Goal: Obtain resource: Download file/media

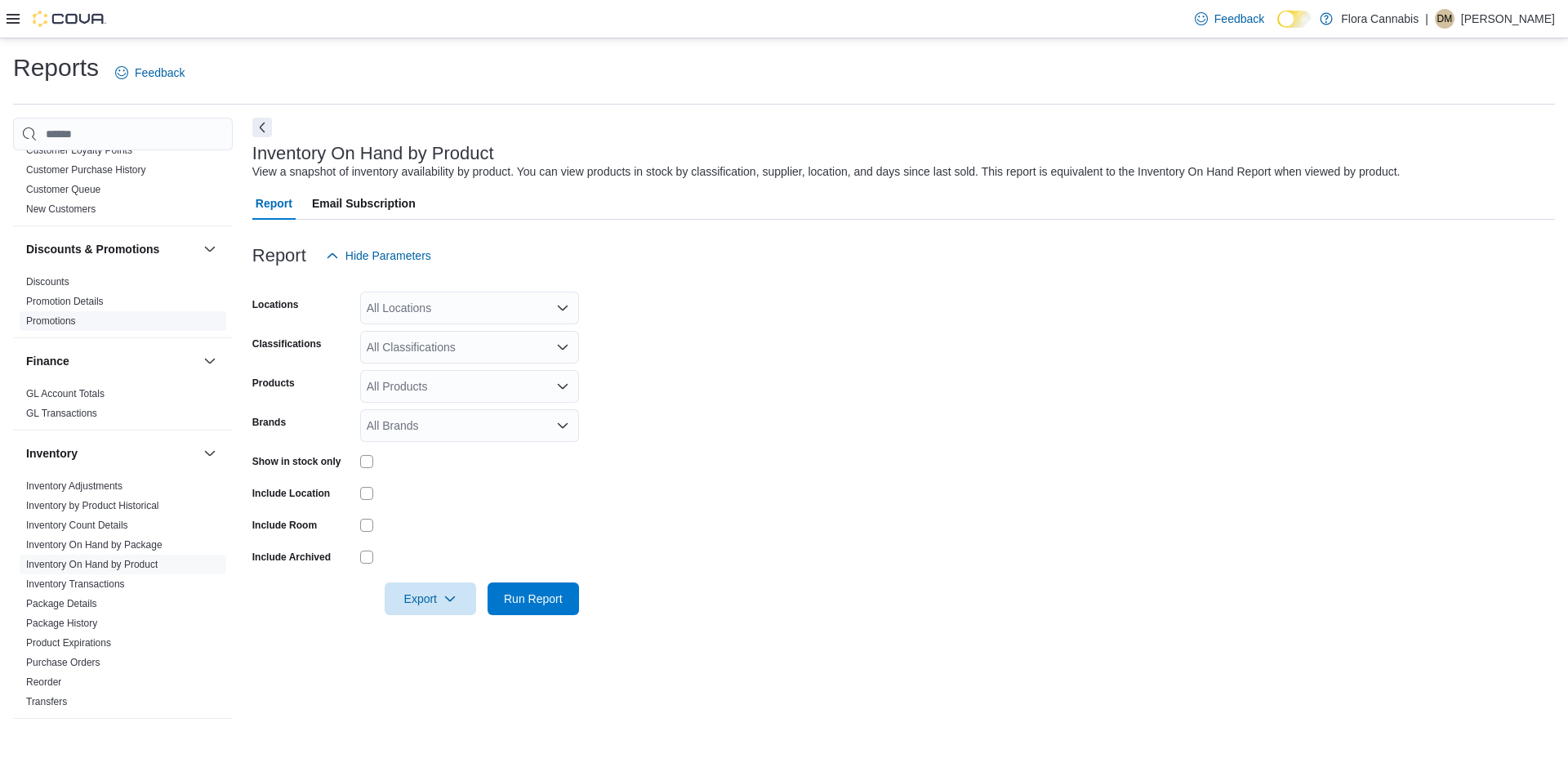
scroll to position [245, 0]
click at [119, 560] on link "Inventory On Hand by Product" at bounding box center [92, 559] width 131 height 11
click at [463, 318] on div "All Locations" at bounding box center [469, 308] width 219 height 32
type input "***"
click at [447, 335] on span "West Kelowna - 450092" at bounding box center [456, 335] width 121 height 16
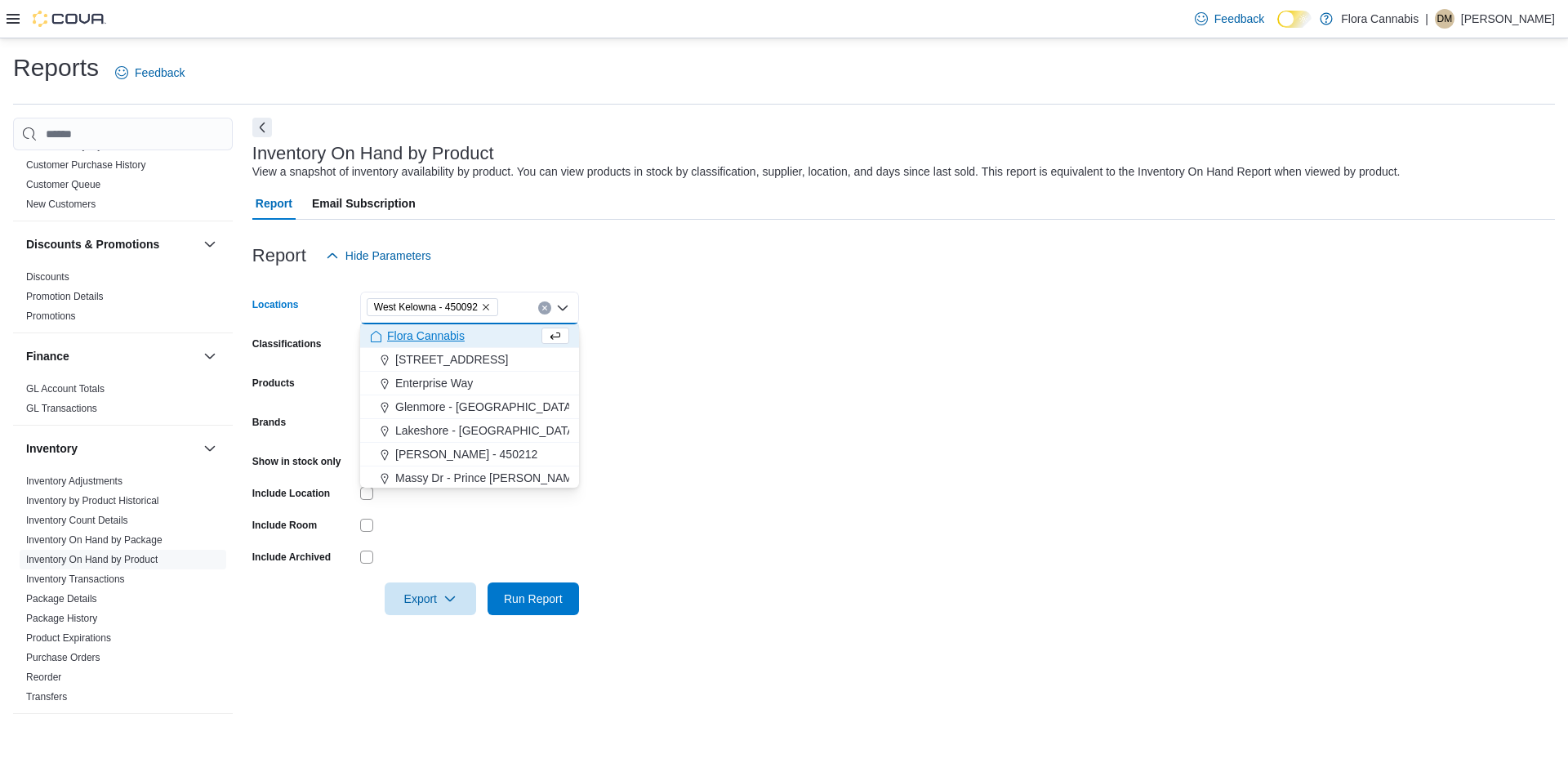
click at [631, 322] on form "Locations [GEOGRAPHIC_DATA] - 450092 Combo box. Selected. [GEOGRAPHIC_DATA] - 4…" at bounding box center [904, 444] width 1303 height 343
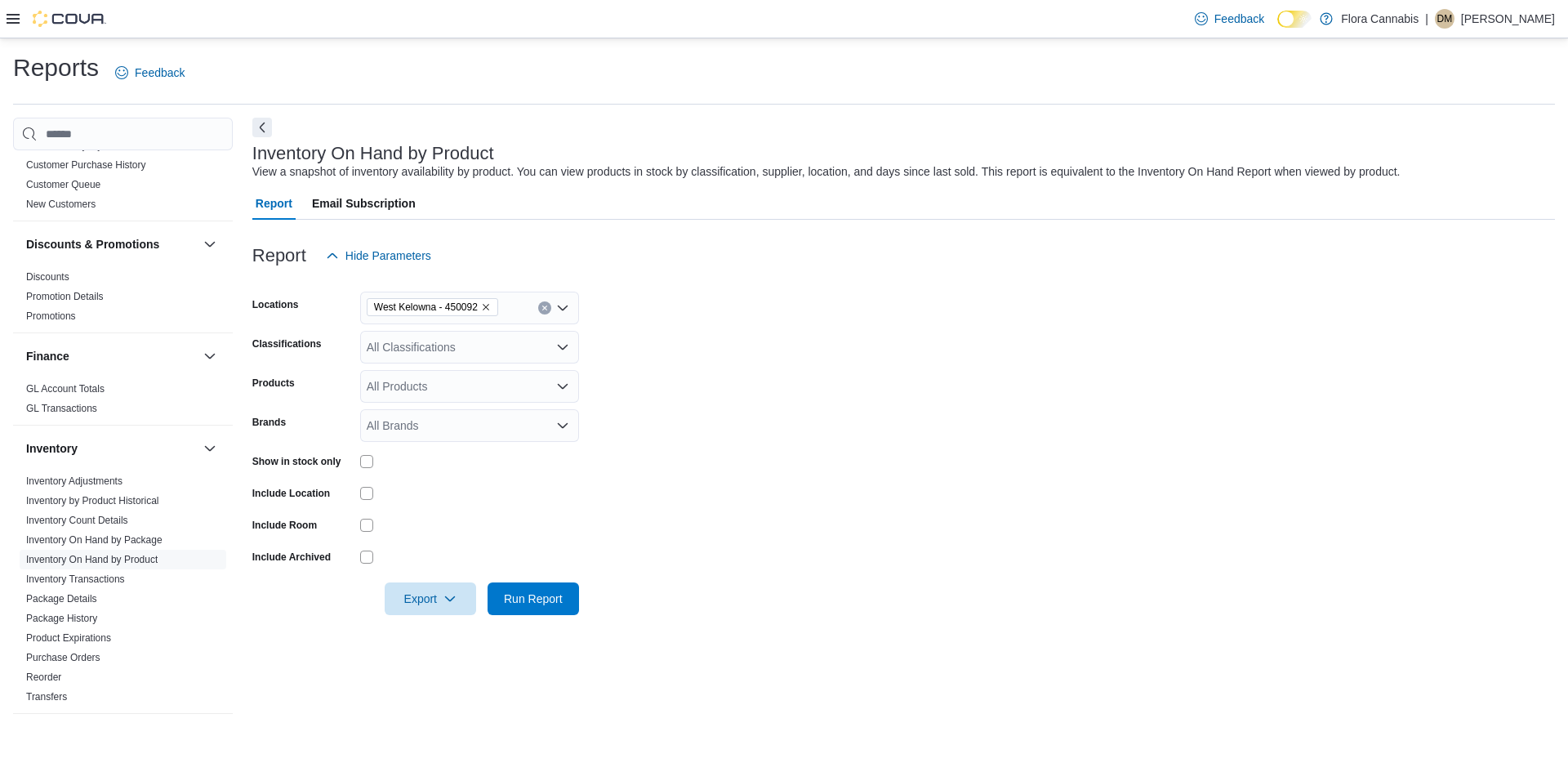
click at [490, 351] on div "All Classifications" at bounding box center [469, 347] width 219 height 32
type input "****"
click at [529, 369] on div "Pre-Roll" at bounding box center [470, 374] width 200 height 16
click at [661, 380] on form "Locations [GEOGRAPHIC_DATA] - 450092 Classifications Pre-Roll Products All Prod…" at bounding box center [904, 444] width 1303 height 343
click at [414, 587] on span "Export" at bounding box center [431, 598] width 72 height 32
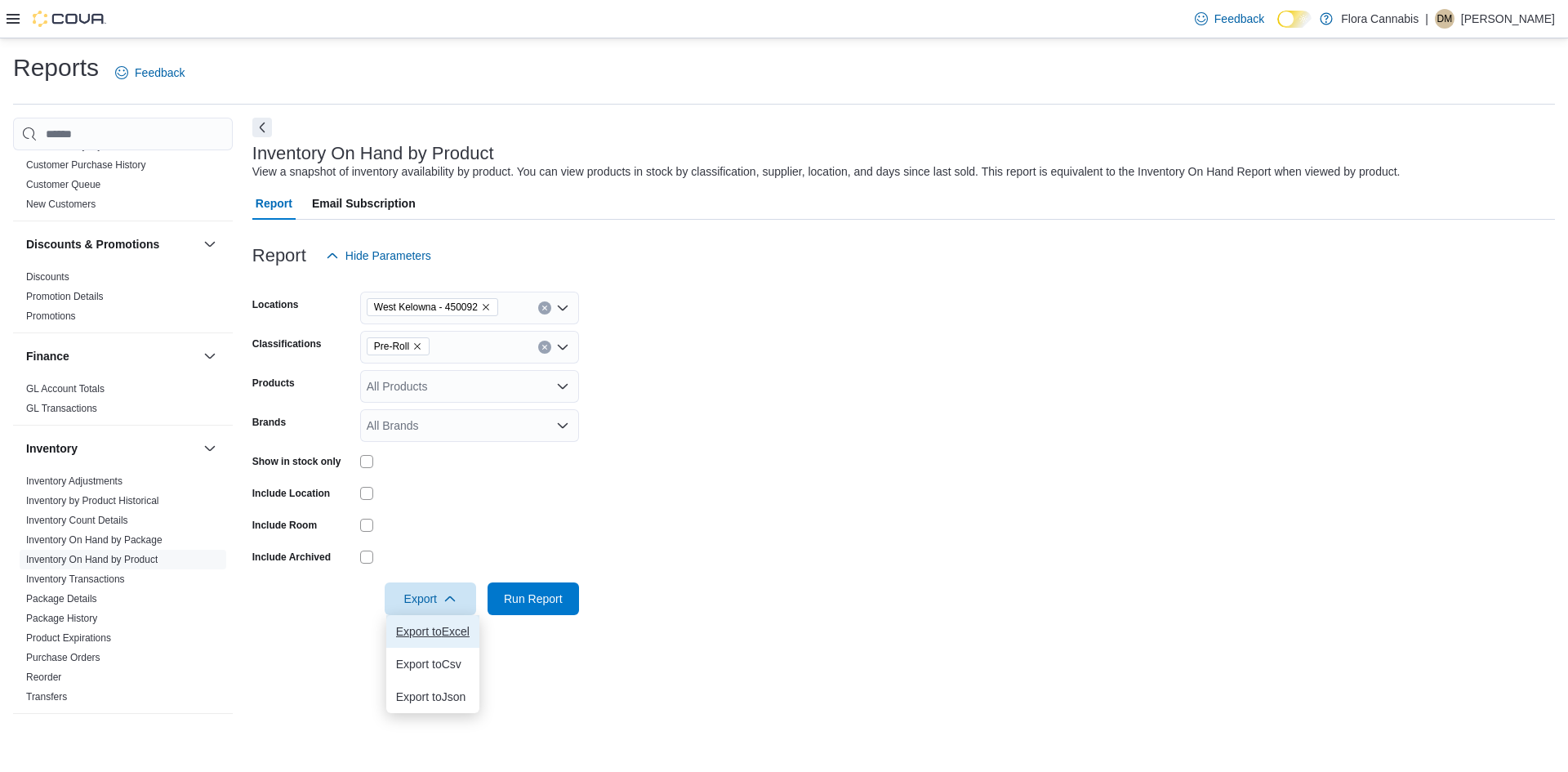
click at [419, 626] on span "Export to Excel" at bounding box center [433, 631] width 73 height 13
